Goal: Transaction & Acquisition: Purchase product/service

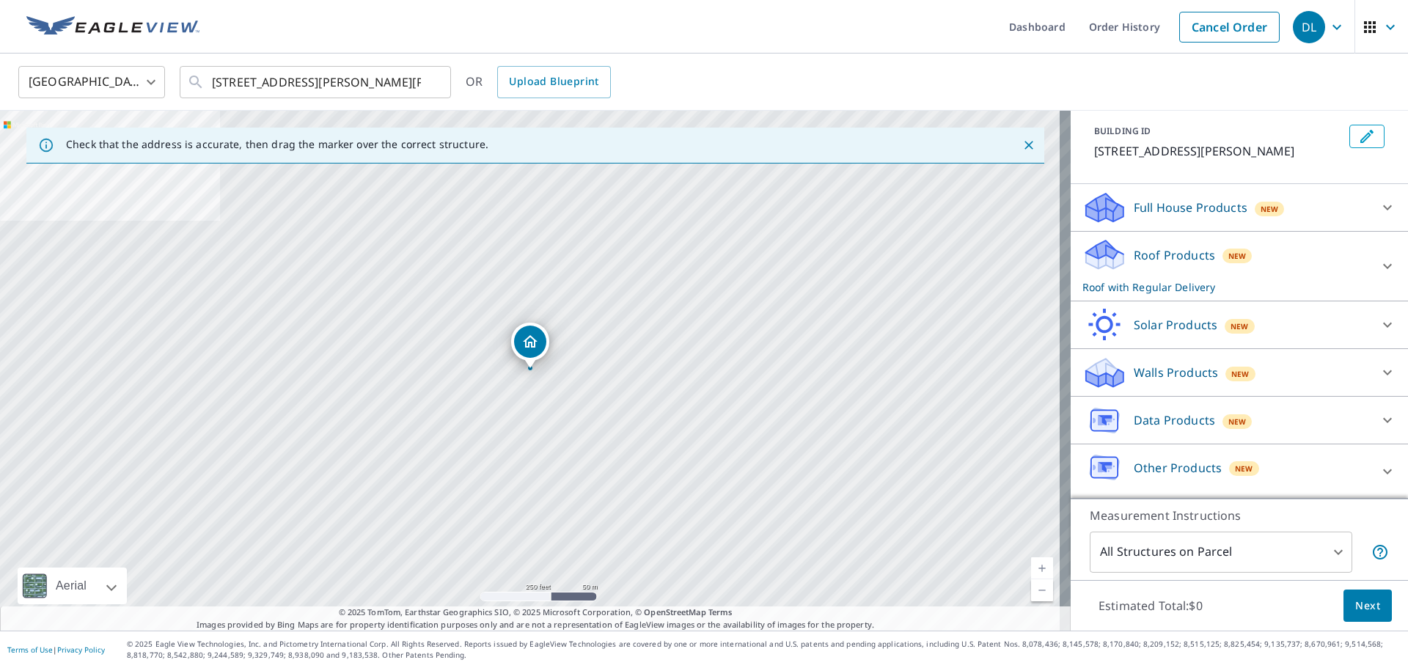
click at [1260, 424] on div "Data Products New" at bounding box center [1225, 420] width 287 height 34
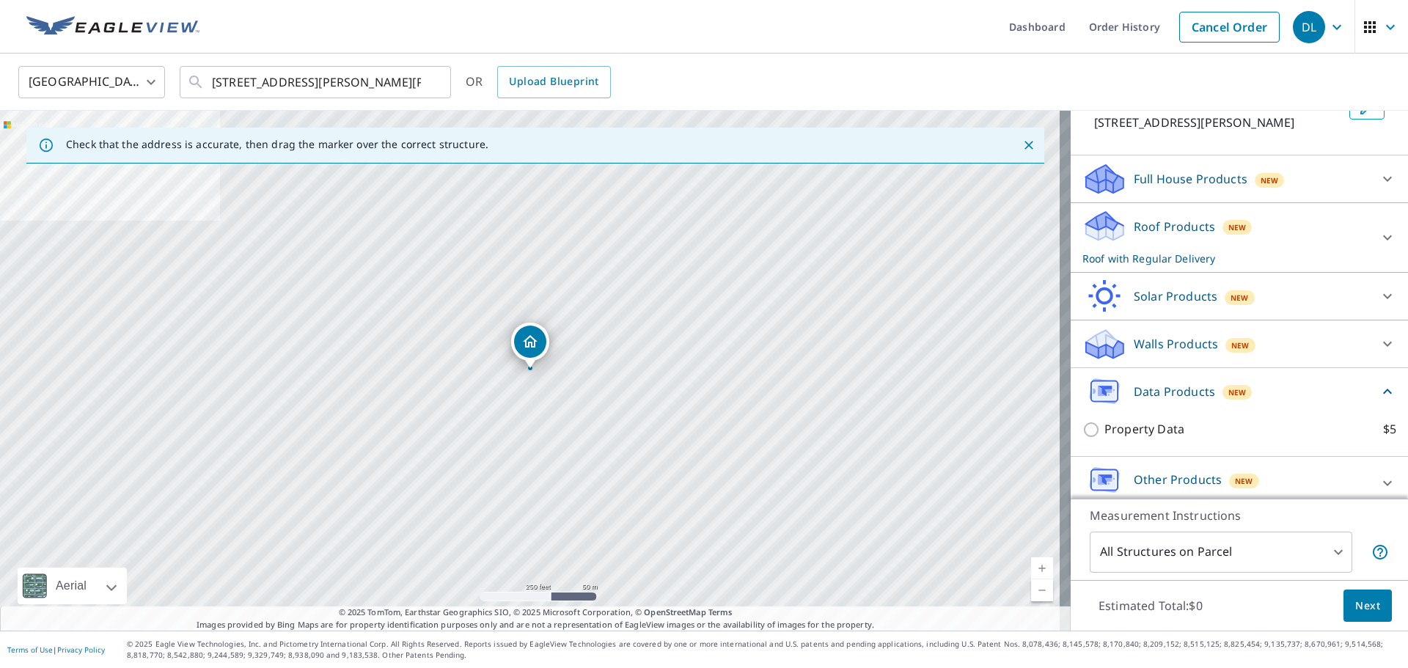
scroll to position [80, 0]
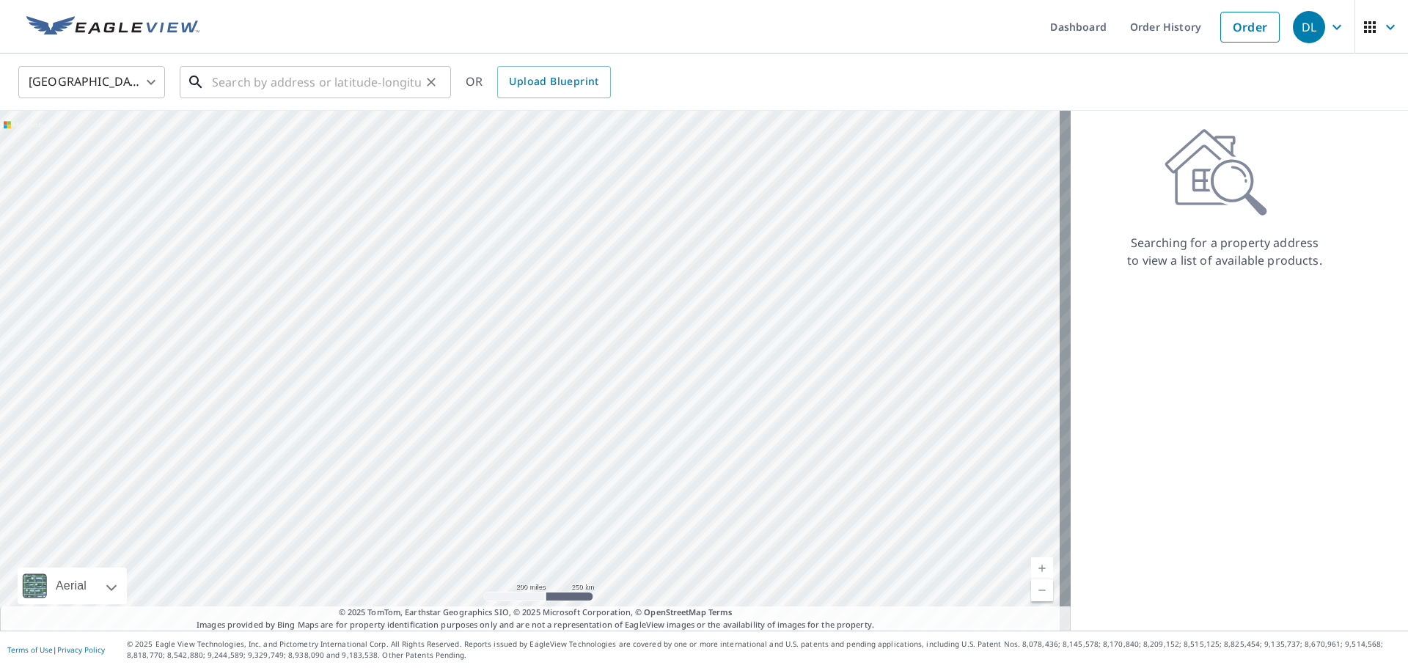
click at [295, 80] on input "text" at bounding box center [316, 82] width 209 height 41
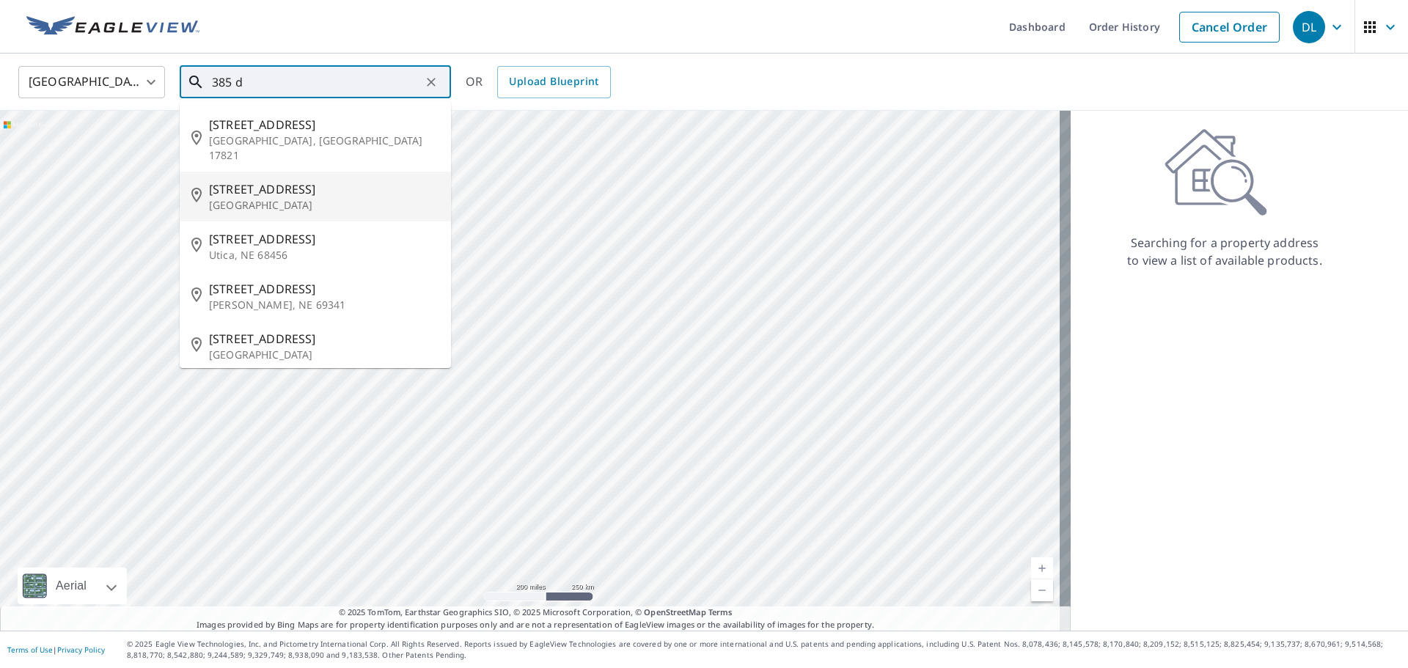
click at [283, 198] on p "Dresden, TN 38225" at bounding box center [324, 205] width 230 height 15
type input "385 D And C Subdivision Rd Dresden, TN 38225"
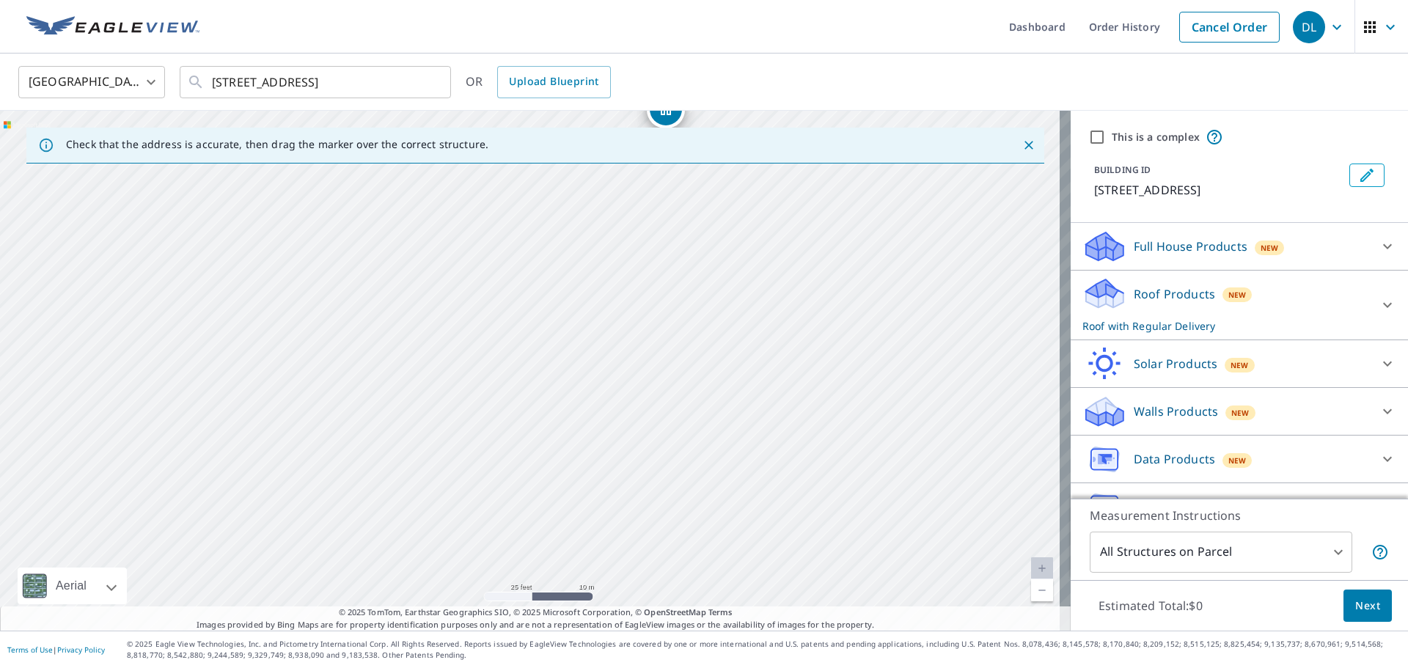
drag, startPoint x: 430, startPoint y: 455, endPoint x: 566, endPoint y: 221, distance: 269.8
click at [566, 221] on div "385 D And C Subdivision Rd Dresden, TN 38225" at bounding box center [535, 371] width 1071 height 520
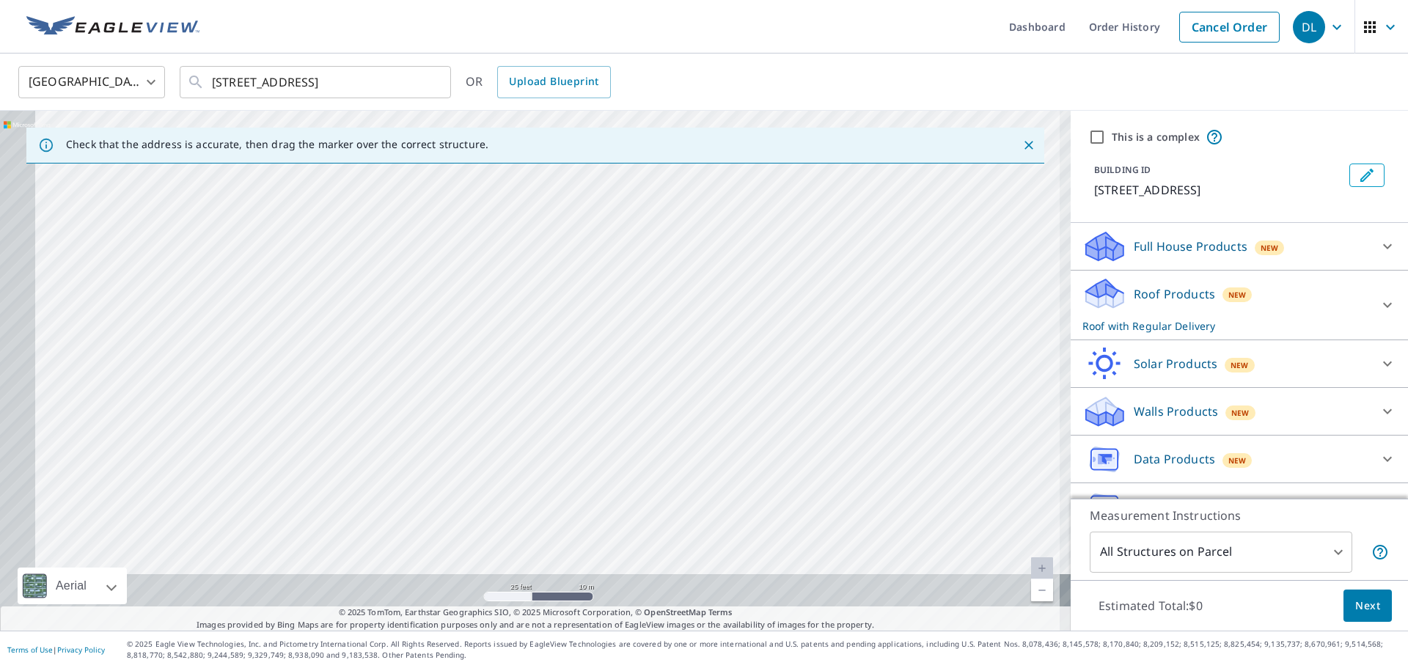
drag, startPoint x: 364, startPoint y: 351, endPoint x: 508, endPoint y: 104, distance: 285.9
click at [508, 104] on div "United States US ​ 385 D And C Subdivision Rd Dresden, TN 38225 ​ OR Upload Blu…" at bounding box center [704, 342] width 1408 height 577
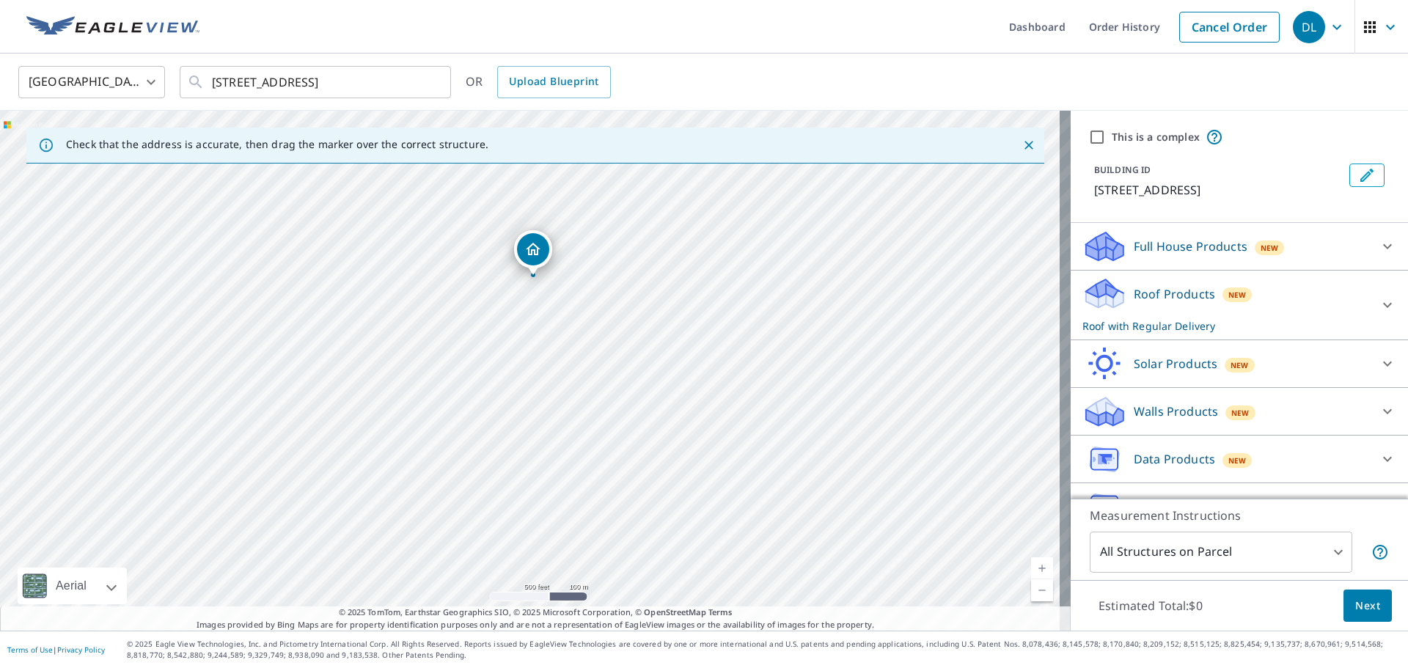
drag, startPoint x: 568, startPoint y: 194, endPoint x: 496, endPoint y: 267, distance: 102.1
click at [496, 267] on div "385 D And C Subdivision Rd Dresden, TN 38225" at bounding box center [535, 371] width 1071 height 520
drag, startPoint x: 634, startPoint y: 327, endPoint x: 474, endPoint y: 287, distance: 164.9
click at [474, 287] on div "385 D And C Subdivision Rd Dresden, TN 38225" at bounding box center [535, 371] width 1071 height 520
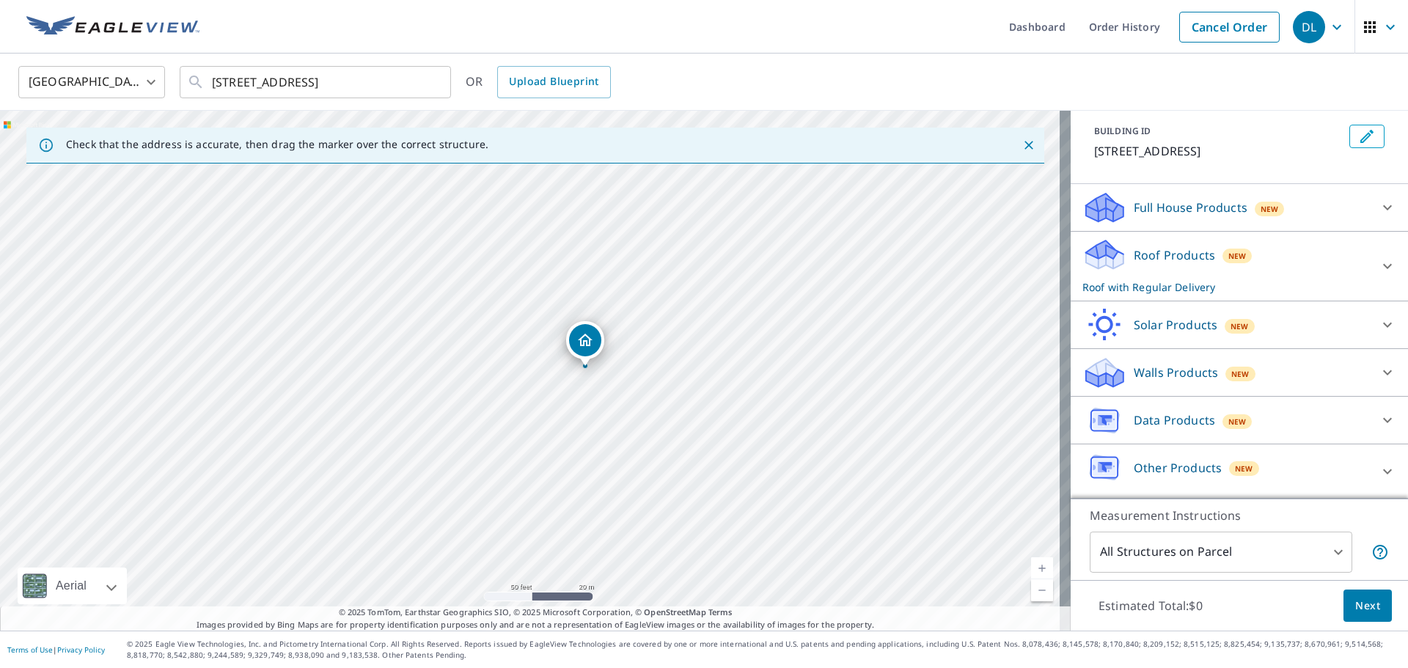
click at [1286, 418] on div "Data Products New" at bounding box center [1225, 420] width 287 height 34
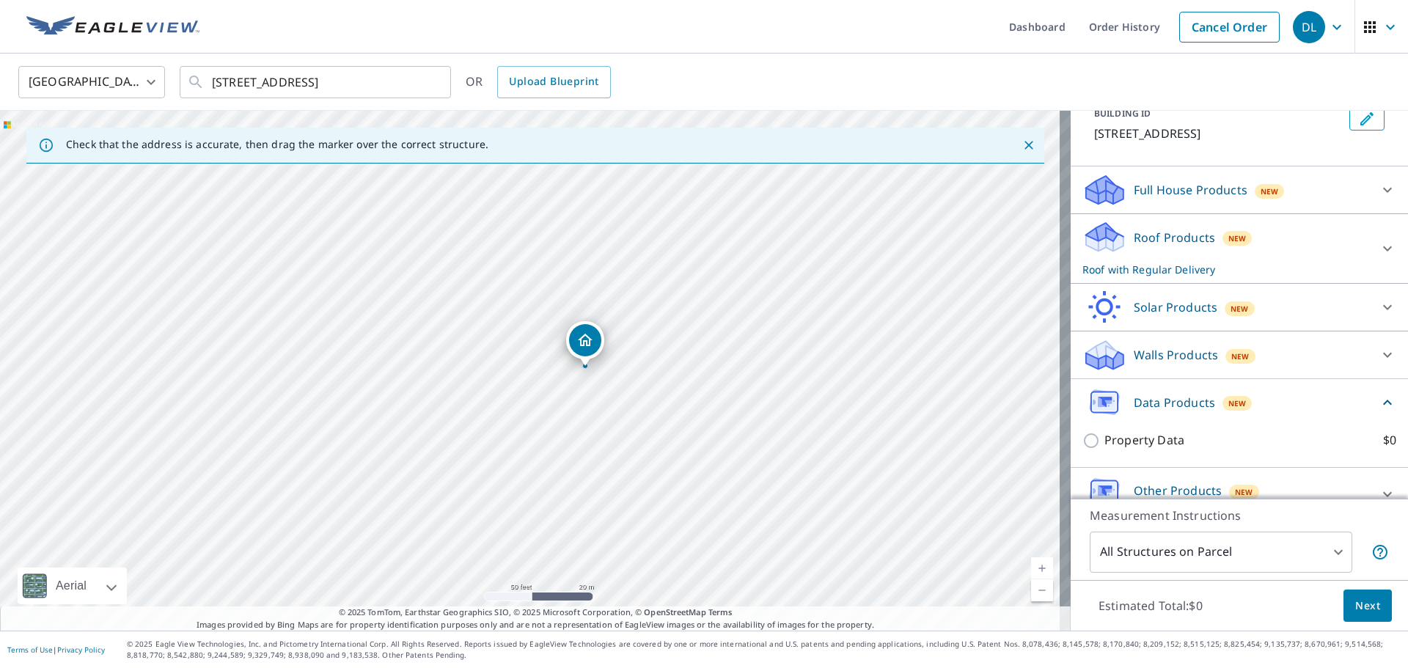
click at [1071, 457] on div "Data Products New Property Data $0" at bounding box center [1239, 423] width 337 height 89
click at [1082, 449] on input "Property Data $0" at bounding box center [1093, 441] width 22 height 18
checkbox input "true"
type input "5"
checkbox input "false"
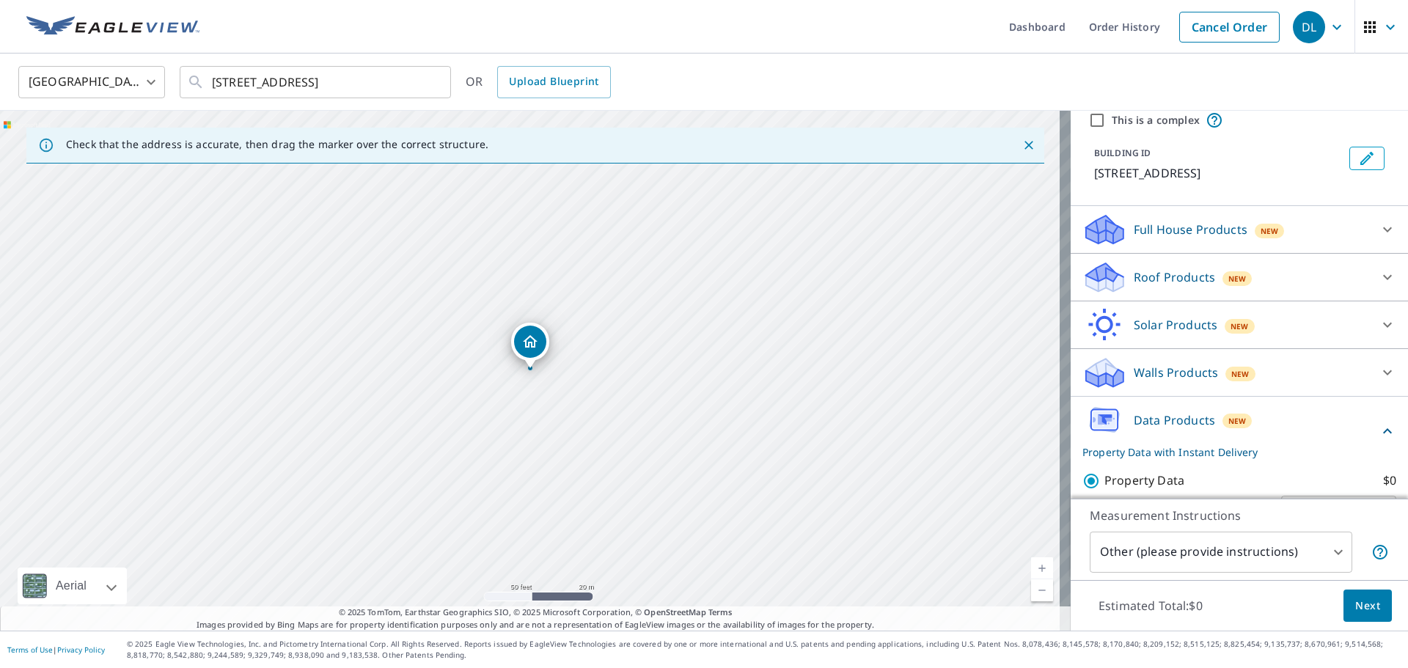
scroll to position [96, 0]
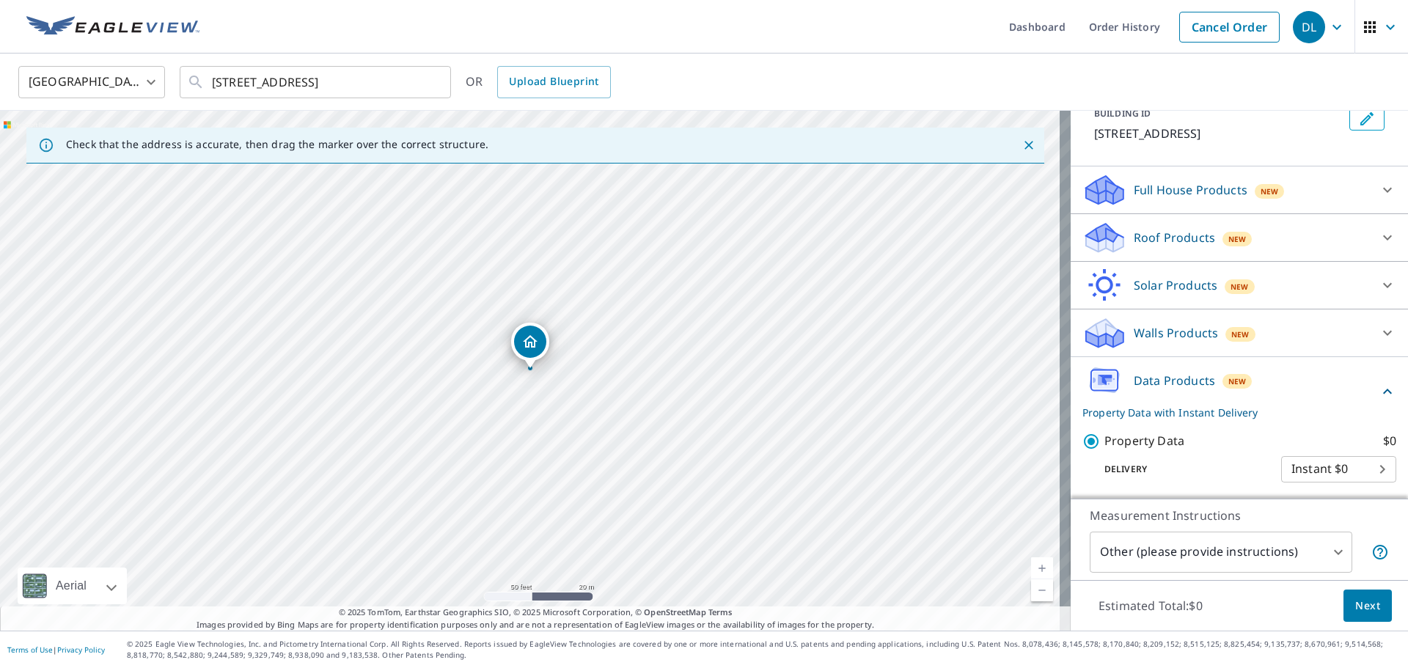
click at [1355, 611] on span "Next" at bounding box center [1367, 606] width 25 height 18
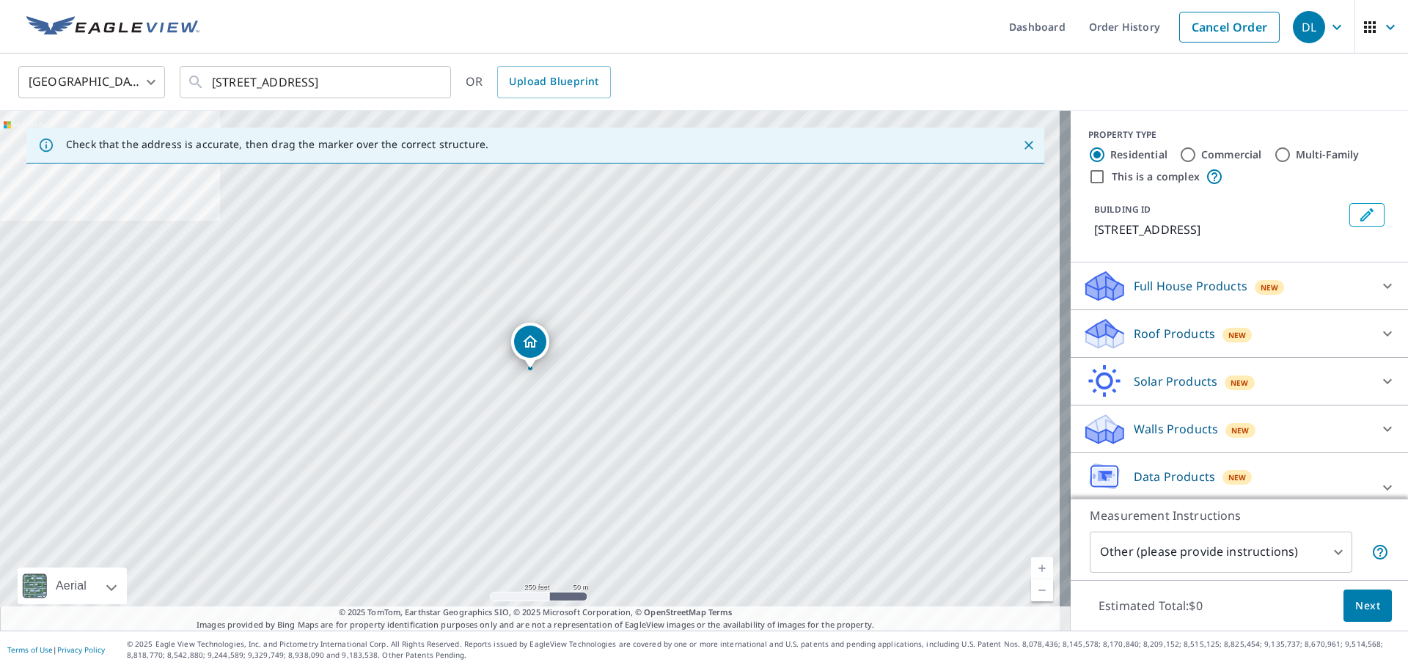
scroll to position [96, 0]
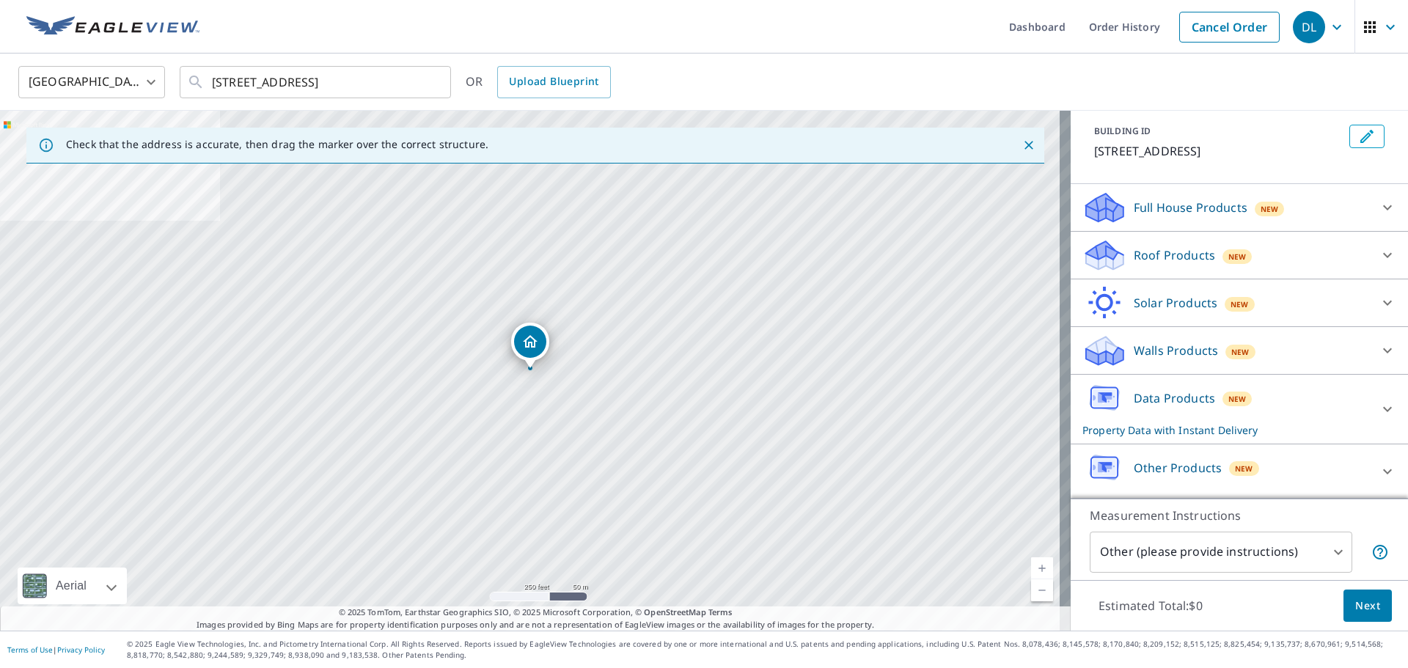
click at [1379, 471] on icon at bounding box center [1388, 472] width 18 height 18
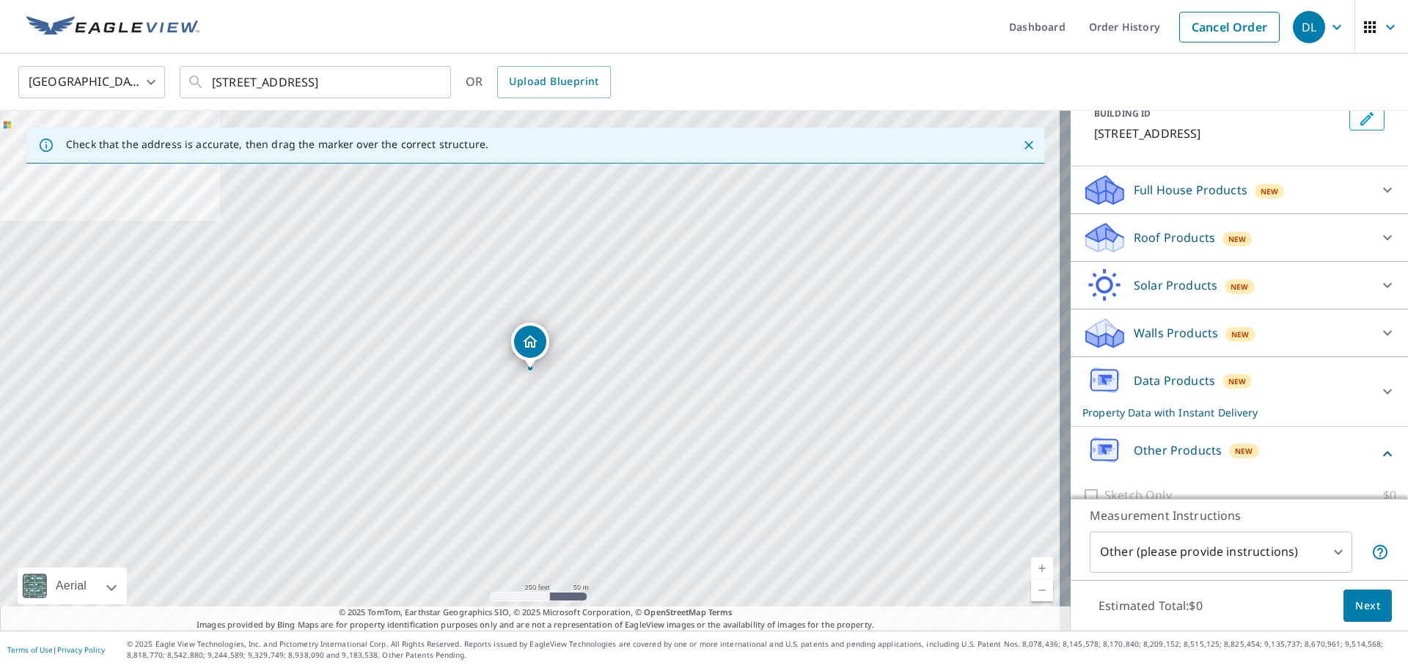
scroll to position [138, 0]
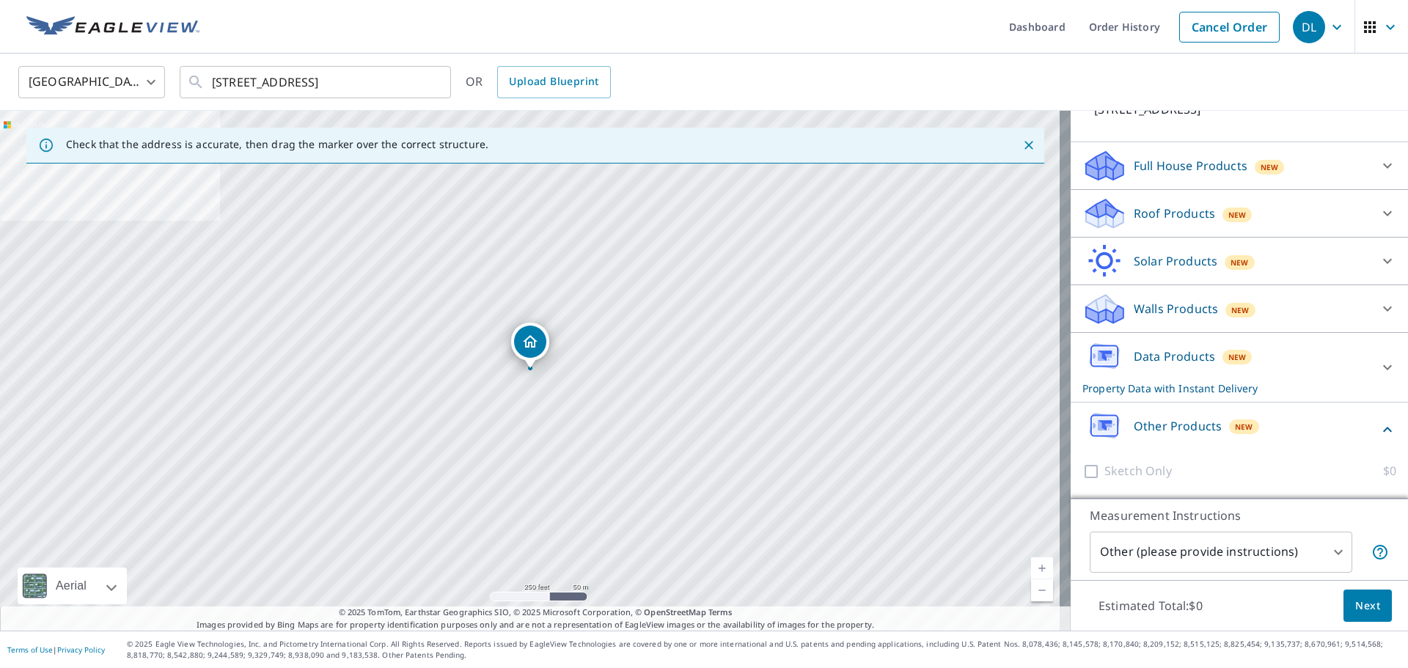
click at [1288, 365] on div "Data Products New Property Data with Instant Delivery" at bounding box center [1225, 367] width 287 height 57
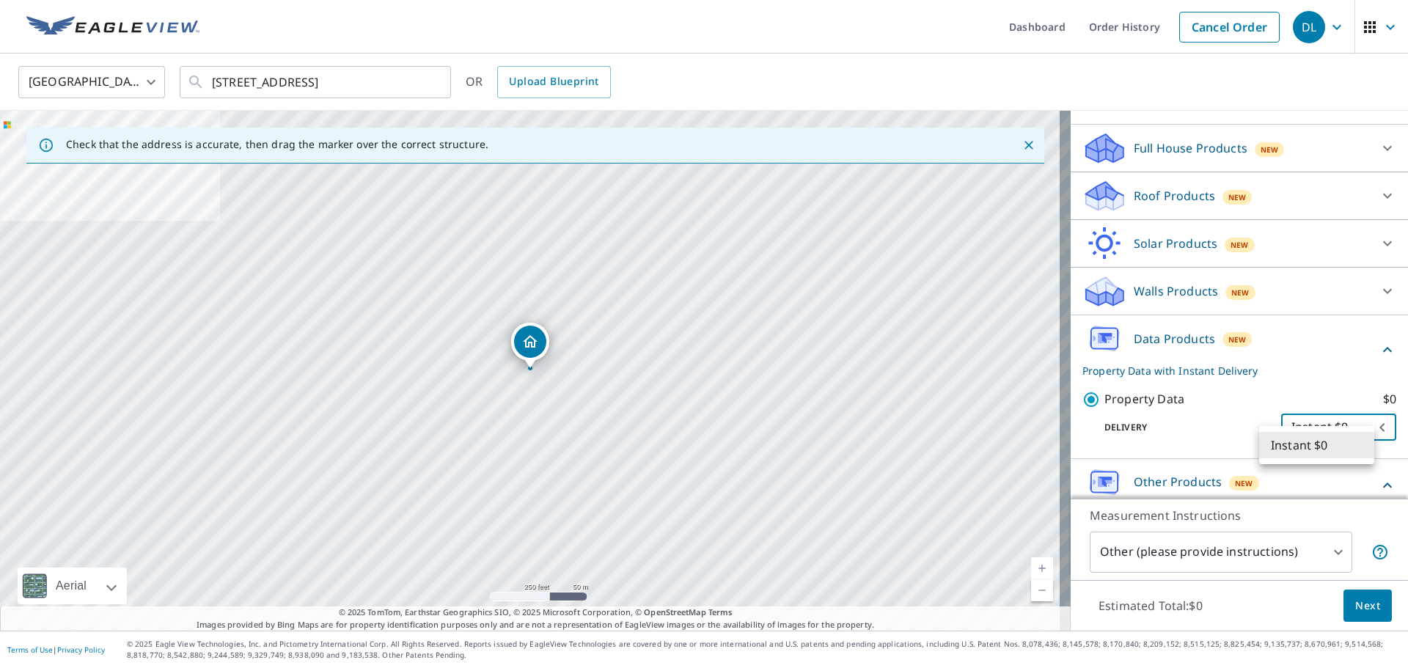
click at [1338, 432] on body "DL DL Dashboard Order History Cancel Order DL United States US ​ 385 D And C Su…" at bounding box center [704, 334] width 1408 height 668
drag, startPoint x: 1334, startPoint y: 444, endPoint x: 1219, endPoint y: 426, distance: 116.5
click at [1219, 426] on div "Instant $0" at bounding box center [704, 334] width 1408 height 668
click at [1219, 426] on div at bounding box center [704, 334] width 1408 height 668
click at [1357, 617] on button "Next" at bounding box center [1367, 606] width 48 height 33
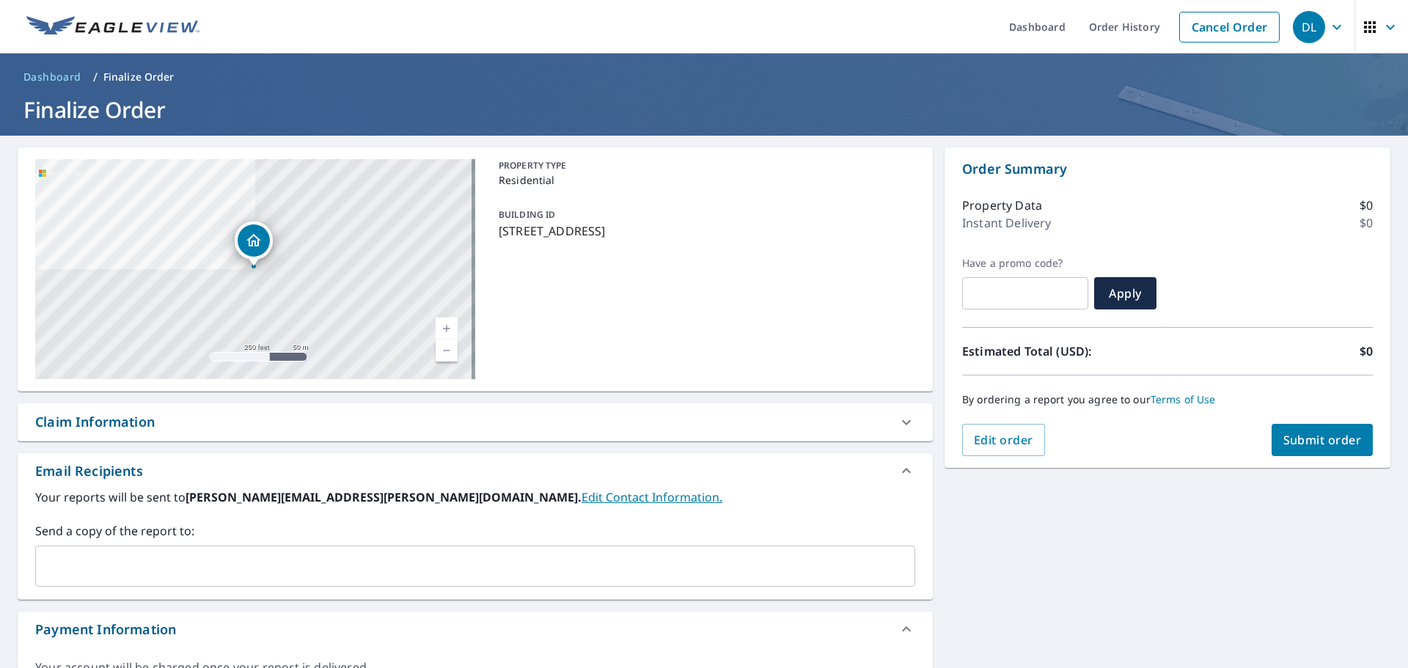
click at [1326, 455] on button "Submit order" at bounding box center [1322, 440] width 102 height 32
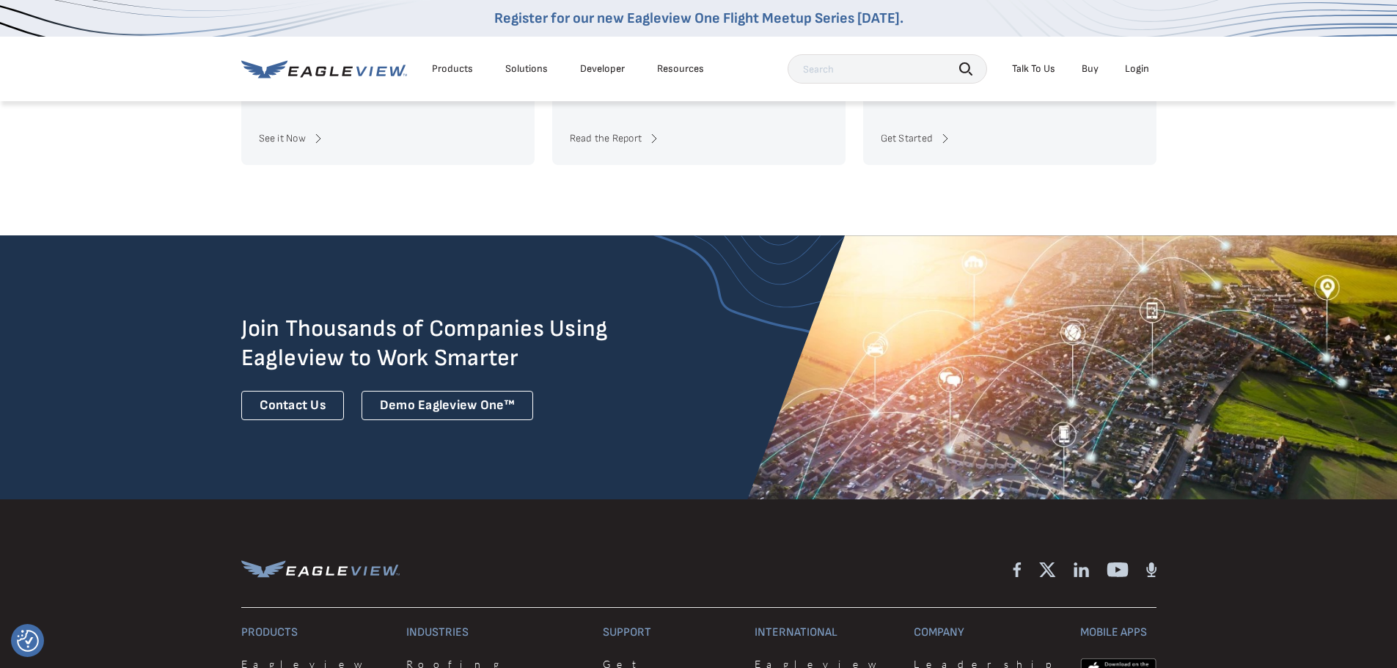
scroll to position [4042, 0]
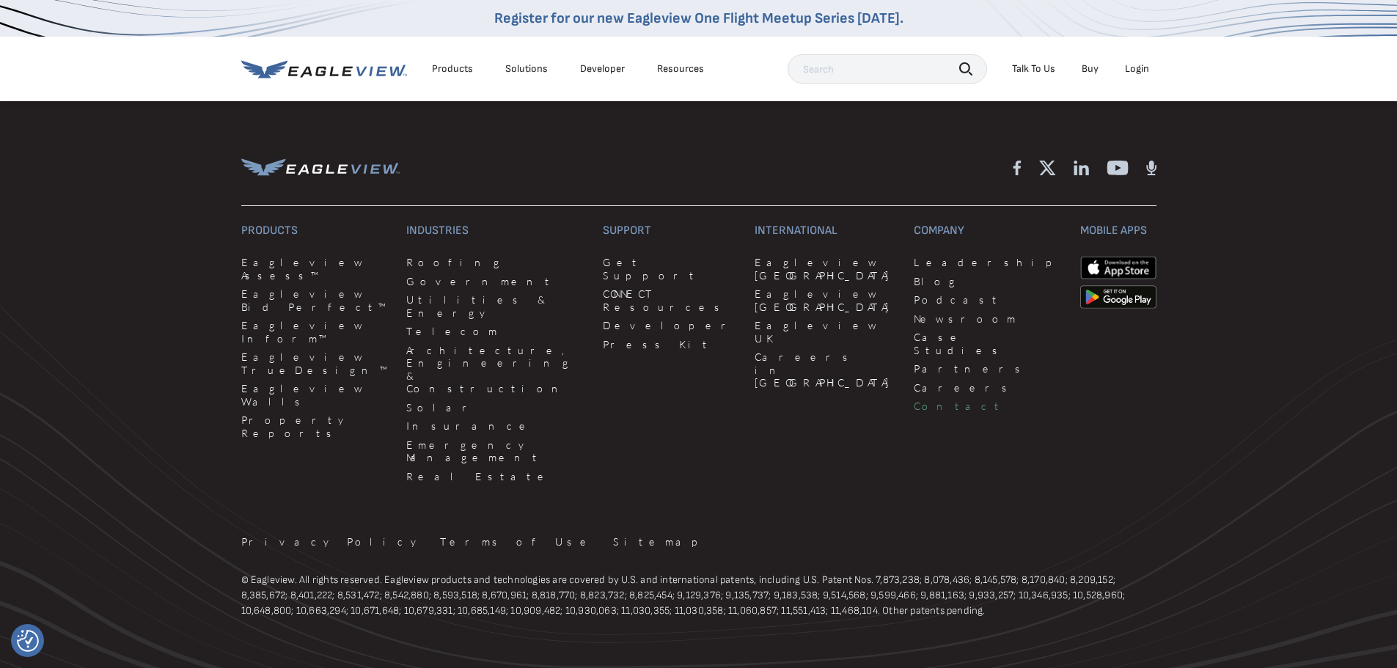
click at [914, 400] on link "Contact" at bounding box center [988, 406] width 148 height 13
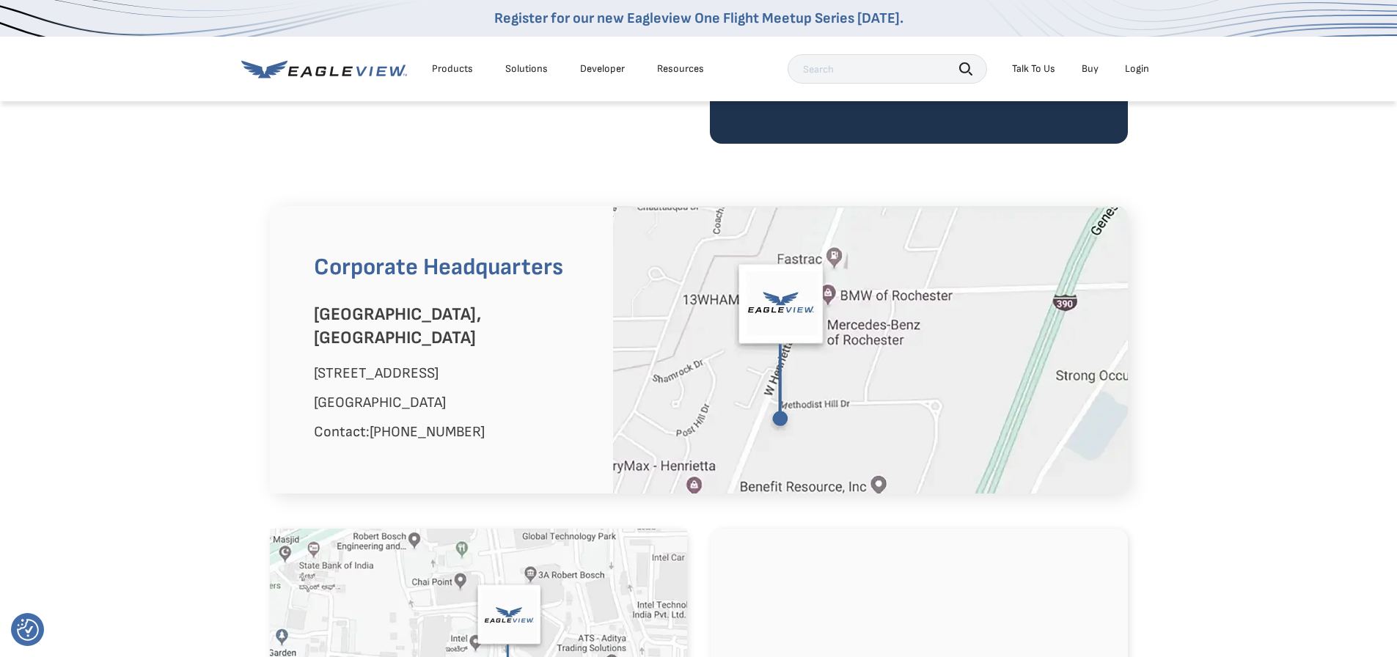
scroll to position [812, 0]
